Goal: Task Accomplishment & Management: Manage account settings

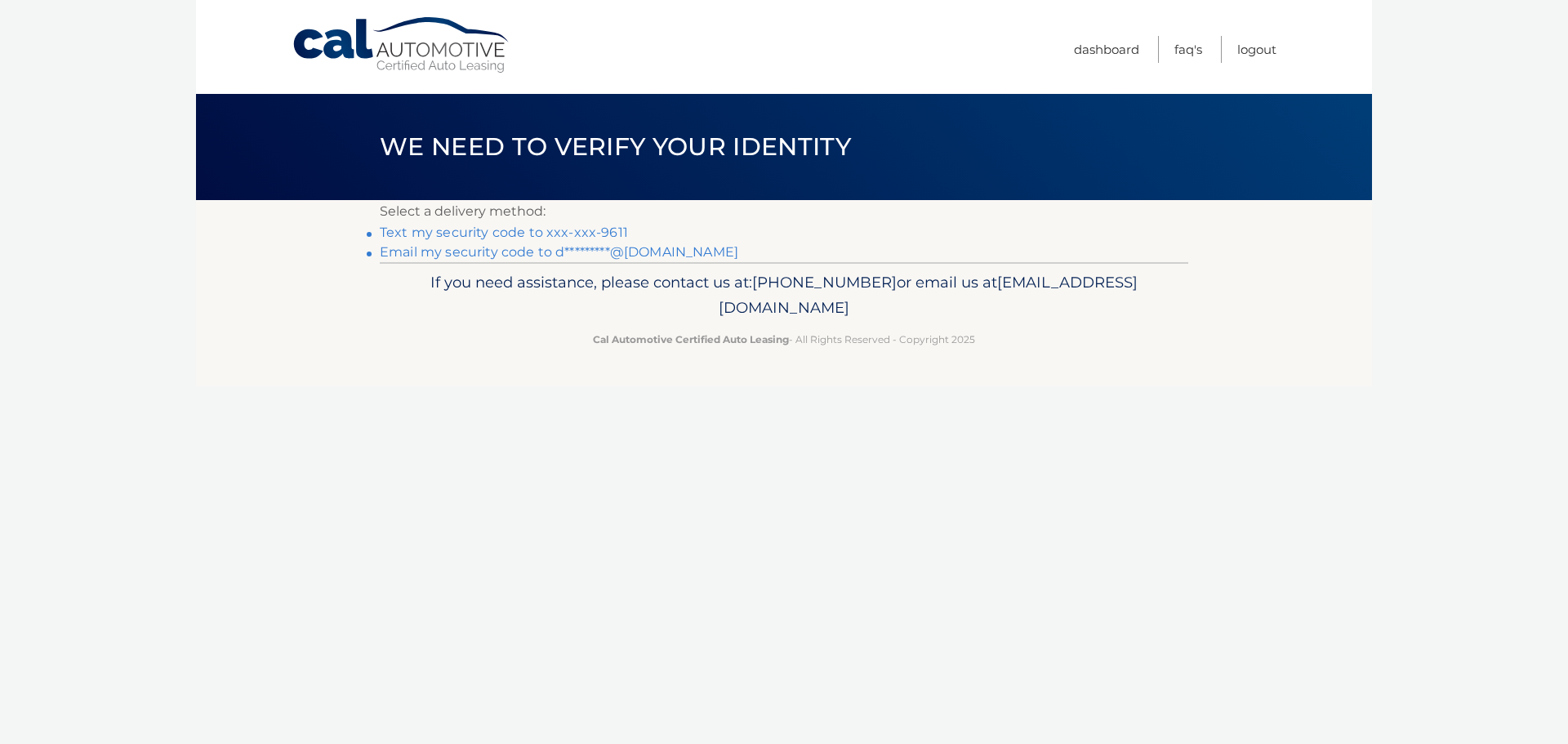
click at [565, 232] on link "Text my security code to xxx-xxx-9611" at bounding box center [504, 232] width 249 height 16
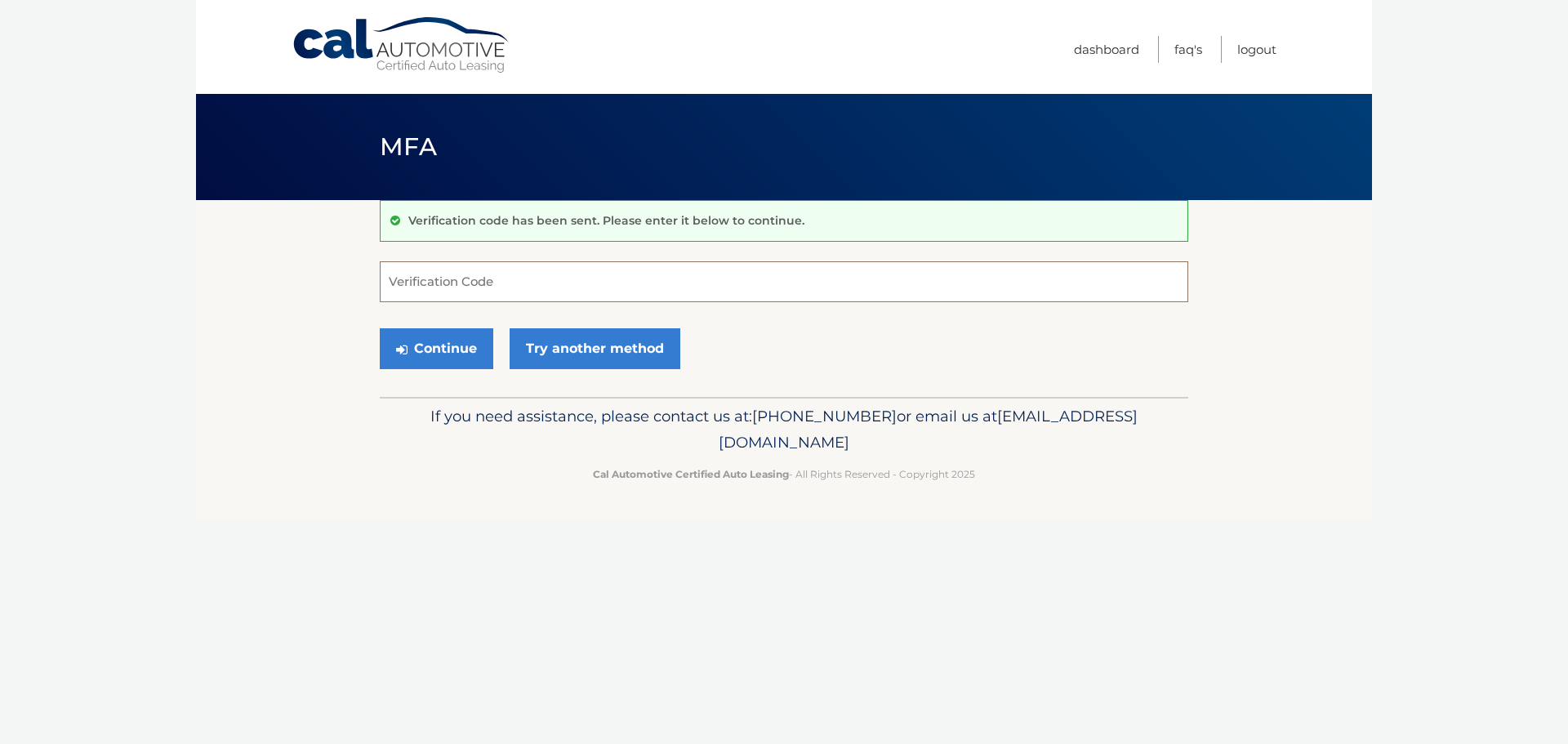
click at [487, 286] on input "Verification Code" at bounding box center [784, 281] width 808 height 41
type input "007806"
click at [379, 328] on button "Continue" at bounding box center [436, 349] width 114 height 41
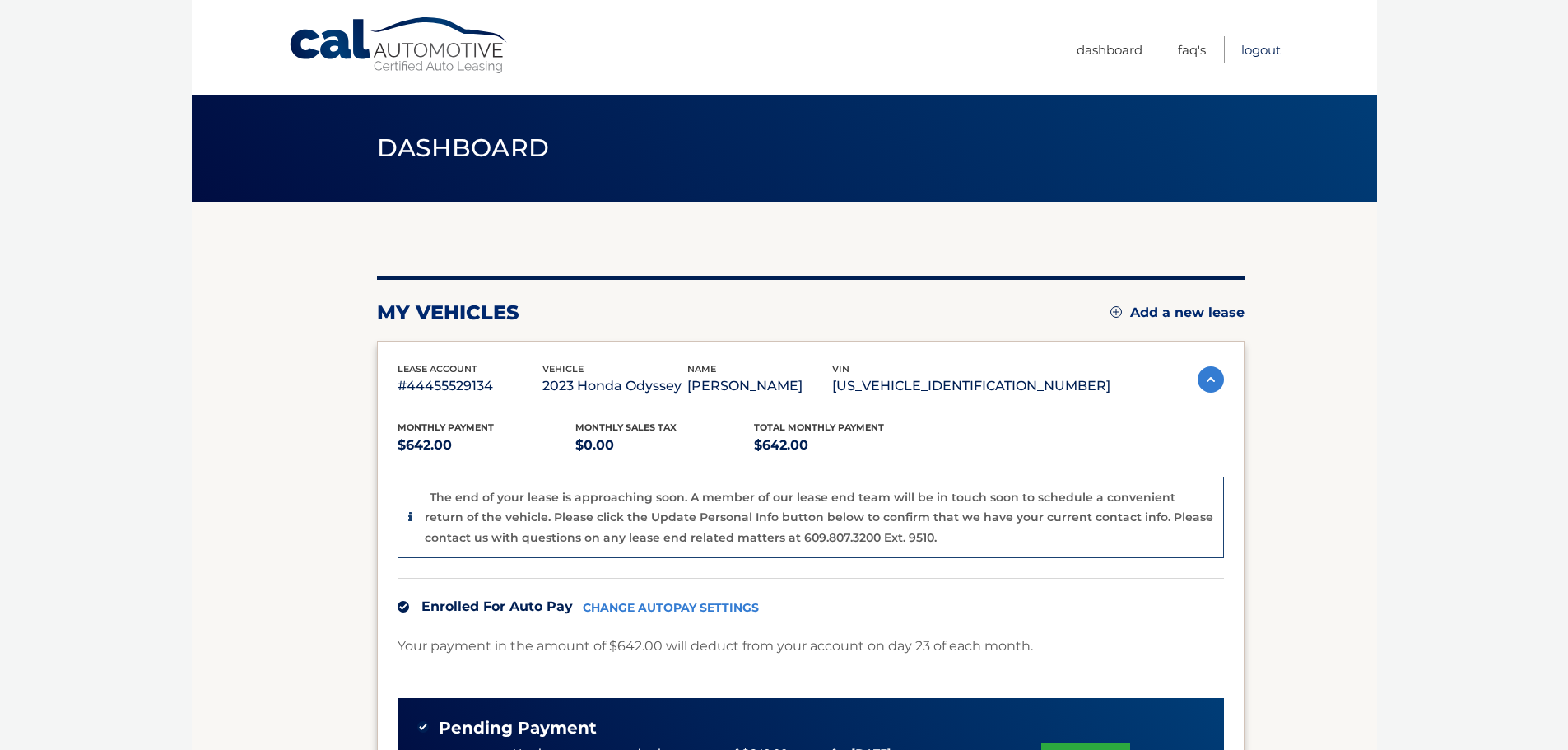
click at [1267, 52] on link "Logout" at bounding box center [1261, 50] width 40 height 27
